Goal: Task Accomplishment & Management: Complete application form

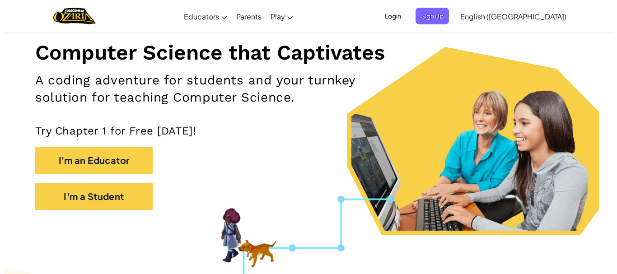
scroll to position [110, 0]
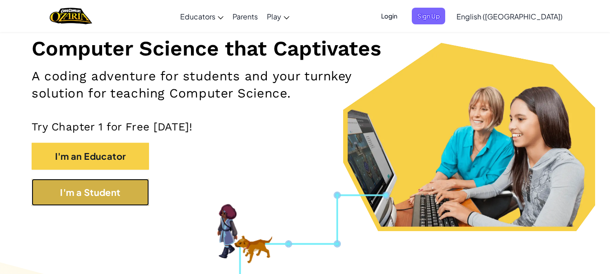
click at [120, 197] on button "I'm a Student" at bounding box center [90, 192] width 117 height 27
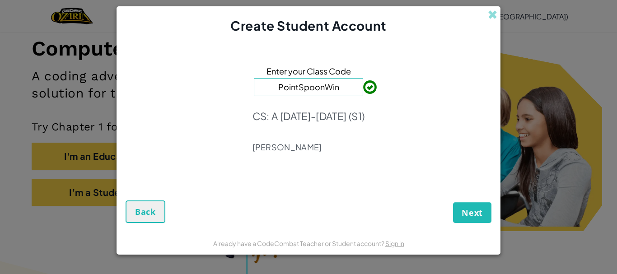
type input "PointSpoonWin"
click at [470, 207] on span "Next" at bounding box center [472, 212] width 21 height 11
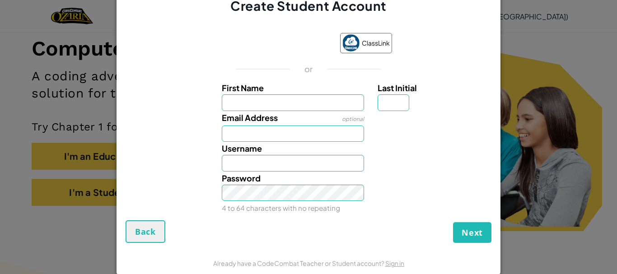
click at [591, 260] on div "Create Student Account ClassLink or First Name Last Initial Email Address optio…" at bounding box center [308, 137] width 617 height 274
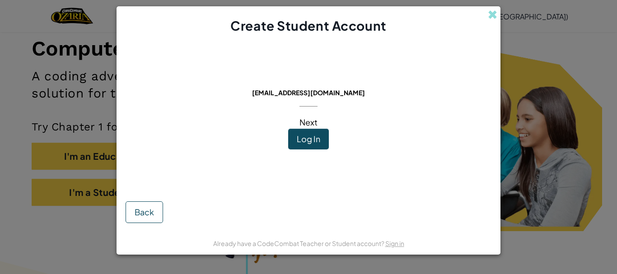
click at [370, 123] on div "This email is already in use: [EMAIL_ADDRESS][DOMAIN_NAME] Next Log In" at bounding box center [309, 112] width 128 height 136
click at [322, 141] on button "Log In" at bounding box center [308, 139] width 41 height 21
